Goal: Navigation & Orientation: Find specific page/section

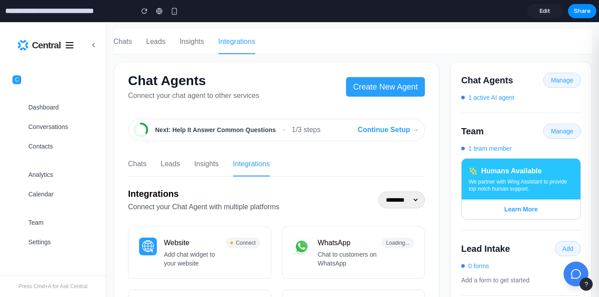
scroll to position [11, 0]
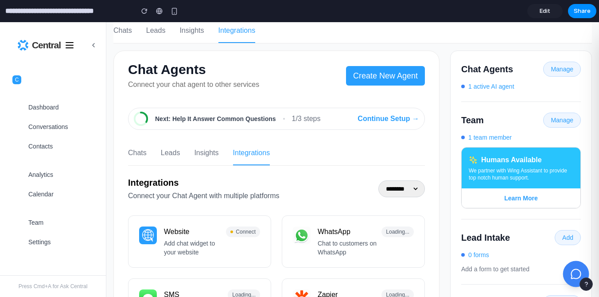
click at [571, 269] on icon at bounding box center [576, 273] width 11 height 11
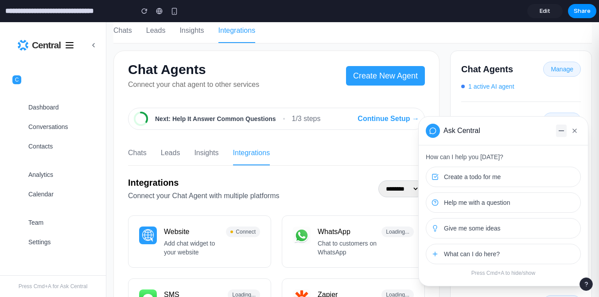
click at [563, 133] on button at bounding box center [561, 131] width 11 height 12
click at [573, 127] on button at bounding box center [575, 131] width 12 height 12
click at [56, 165] on div "Analytics Calendar" at bounding box center [53, 184] width 99 height 44
click at [55, 137] on div "Dashboard Conversations Contacts" at bounding box center [53, 127] width 99 height 64
click at [55, 110] on span "Dashboard" at bounding box center [43, 107] width 31 height 9
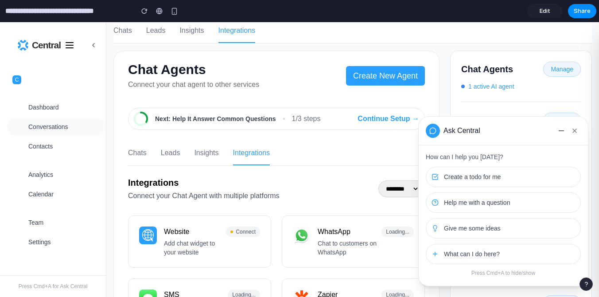
click at [54, 122] on span "Conversations" at bounding box center [48, 126] width 40 height 9
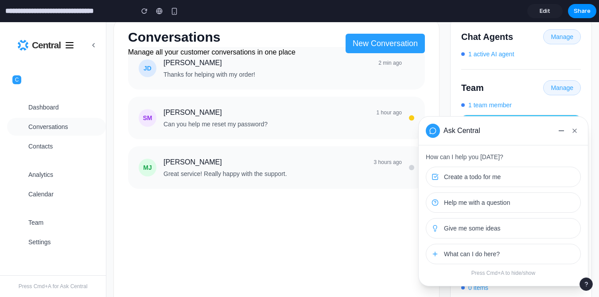
click at [54, 134] on button "Conversations" at bounding box center [56, 127] width 99 height 18
click at [55, 194] on button "Calendar" at bounding box center [56, 194] width 99 height 18
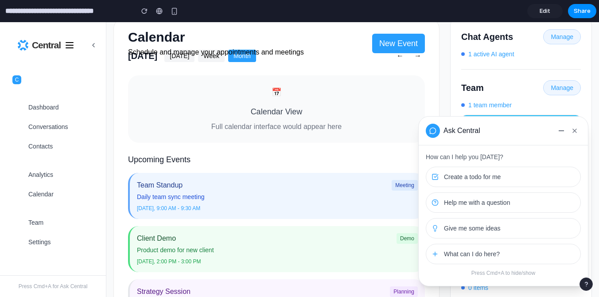
click at [53, 205] on div "Analytics Calendar" at bounding box center [53, 184] width 99 height 44
click at [76, 215] on button "Team" at bounding box center [56, 223] width 99 height 18
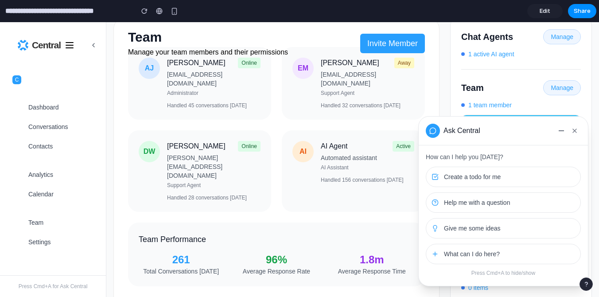
click at [93, 51] on div "Central" at bounding box center [53, 45] width 106 height 46
click at [94, 46] on icon at bounding box center [93, 45] width 7 height 7
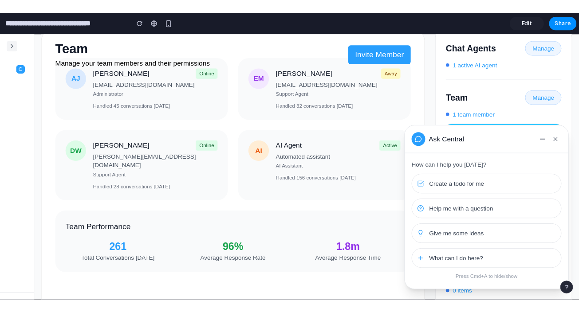
scroll to position [0, 0]
